Goal: Find specific page/section: Find specific page/section

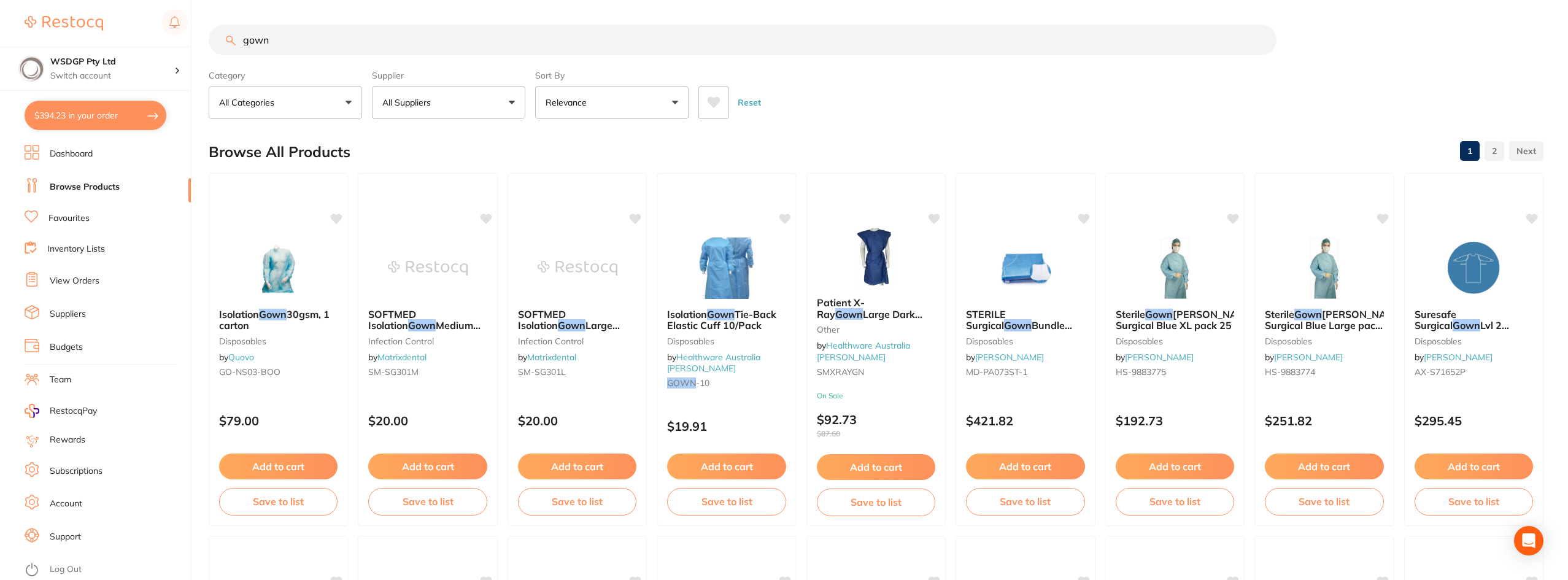
click at [77, 231] on ul "Dashboard Browse Products Favourites Inventory Lists View Orders Suppliers Budg…" at bounding box center [108, 362] width 166 height 435
click at [77, 220] on link "Favourites" at bounding box center [68, 218] width 41 height 12
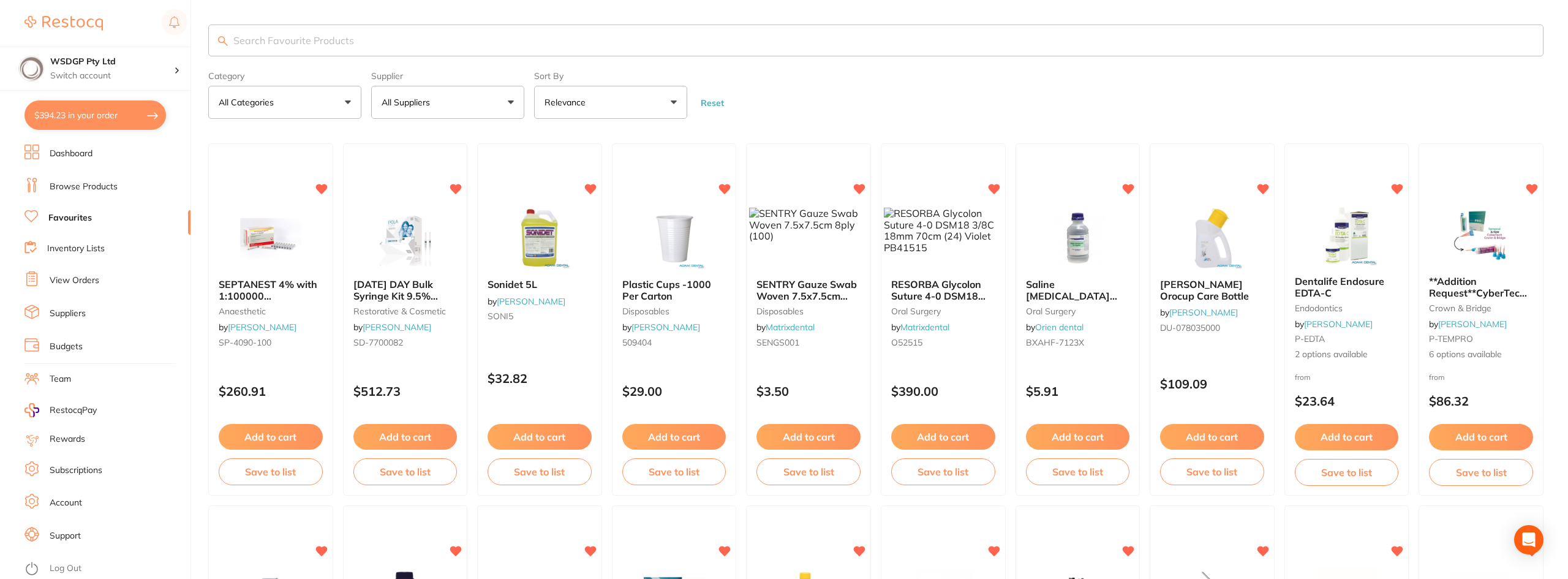
click at [331, 45] on input "search" at bounding box center [875, 40] width 1335 height 32
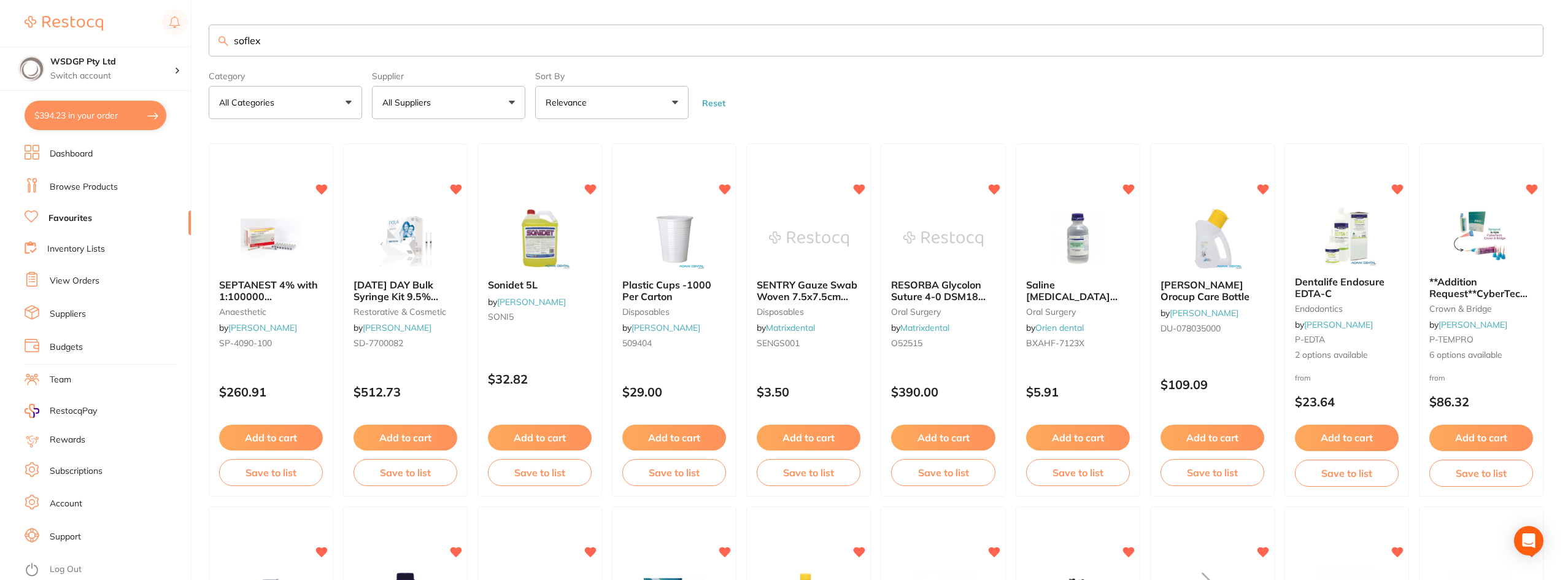
type input "soflex"
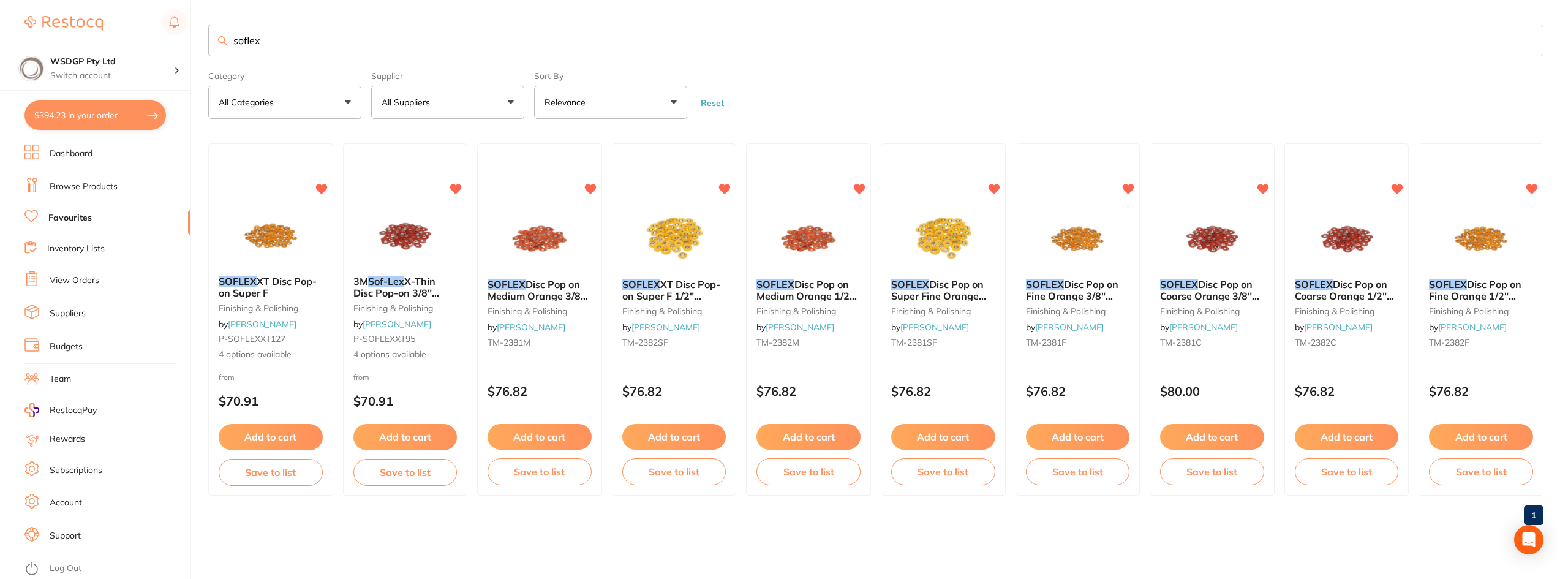
click at [81, 190] on link "Browse Products" at bounding box center [83, 186] width 68 height 12
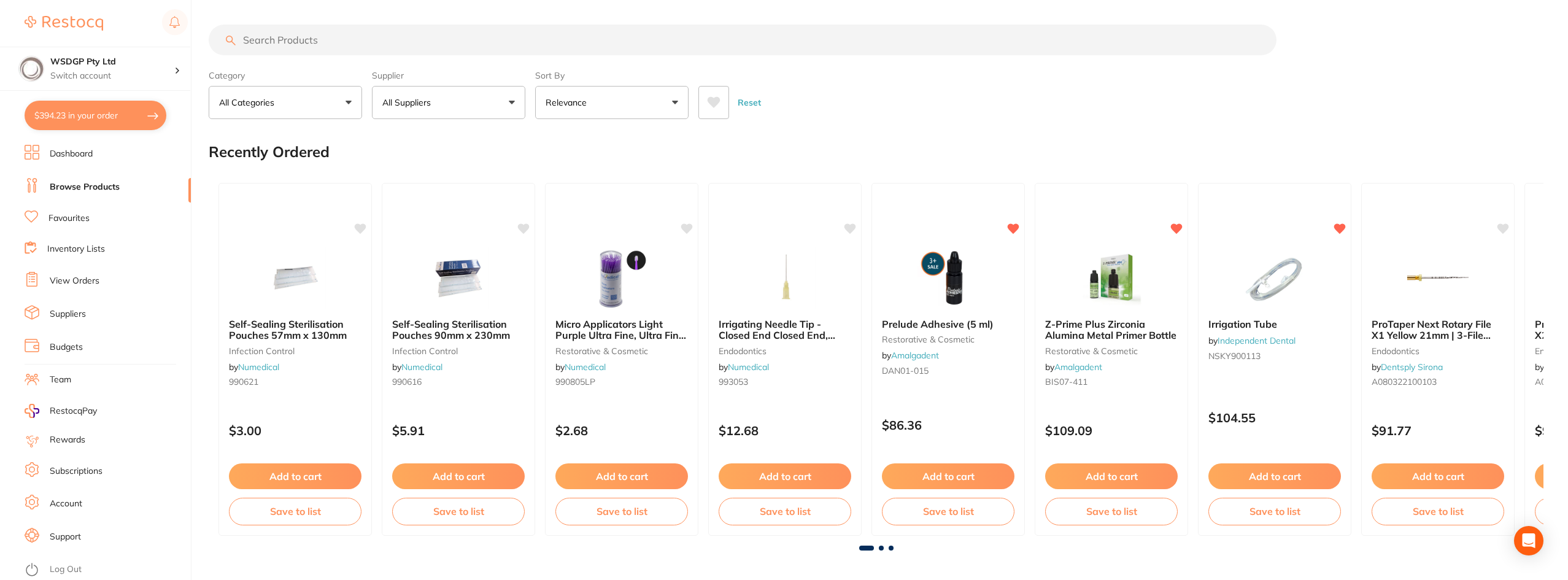
click at [463, 36] on input "search" at bounding box center [742, 40] width 1068 height 31
type input "soflex"
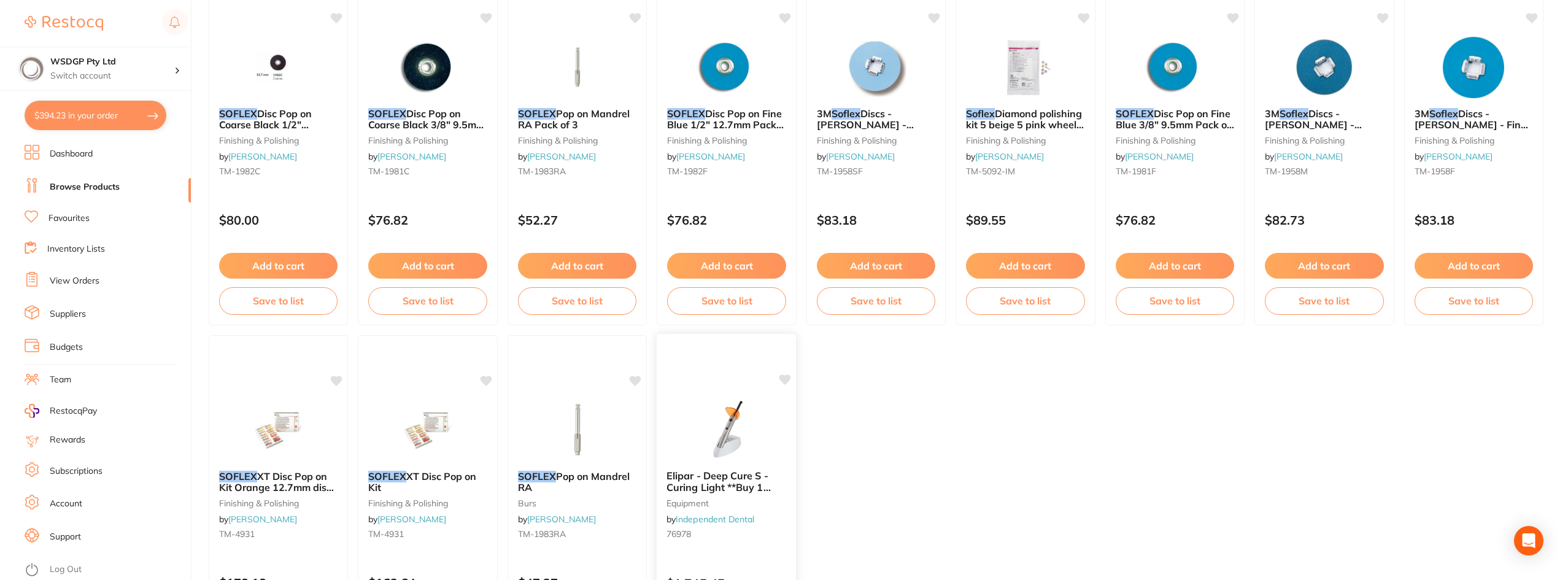
scroll to position [1461, 0]
